Goal: Find specific page/section: Locate item on page

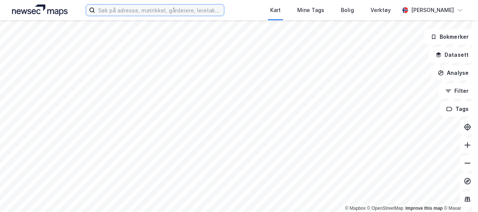
click at [122, 9] on input at bounding box center [159, 10] width 129 height 11
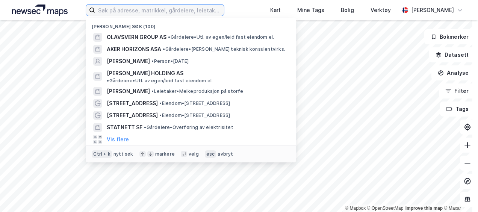
click at [136, 12] on input at bounding box center [159, 10] width 129 height 11
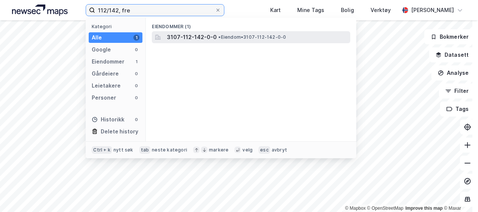
type input "112/142, fre"
click at [222, 38] on span "• Eiendom • 3107-112-142-0-0" at bounding box center [252, 37] width 68 height 6
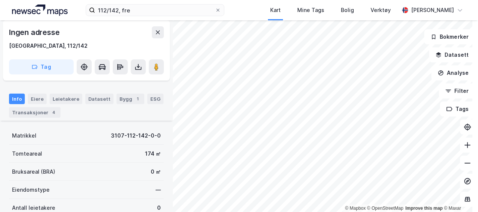
scroll to position [62, 0]
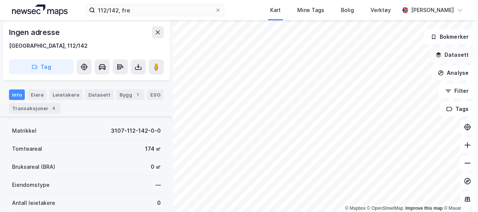
click at [460, 51] on button "Datasett" at bounding box center [452, 54] width 46 height 15
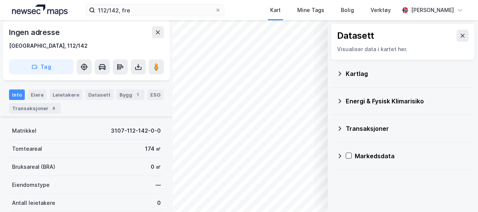
drag, startPoint x: 453, startPoint y: 33, endPoint x: 462, endPoint y: 36, distance: 9.8
click at [460, 33] on icon at bounding box center [463, 36] width 6 height 6
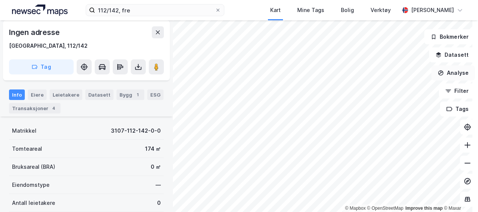
click at [459, 72] on button "Analyse" at bounding box center [453, 72] width 44 height 15
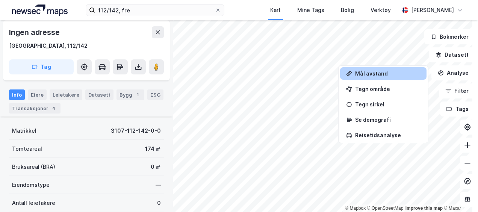
click at [375, 67] on div "Mål avstand" at bounding box center [383, 73] width 86 height 12
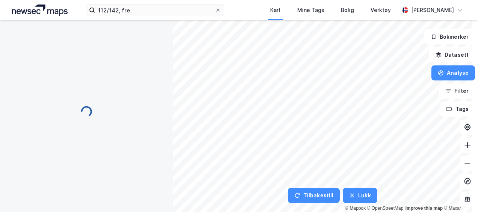
scroll to position [0, 0]
